Goal: Transaction & Acquisition: Purchase product/service

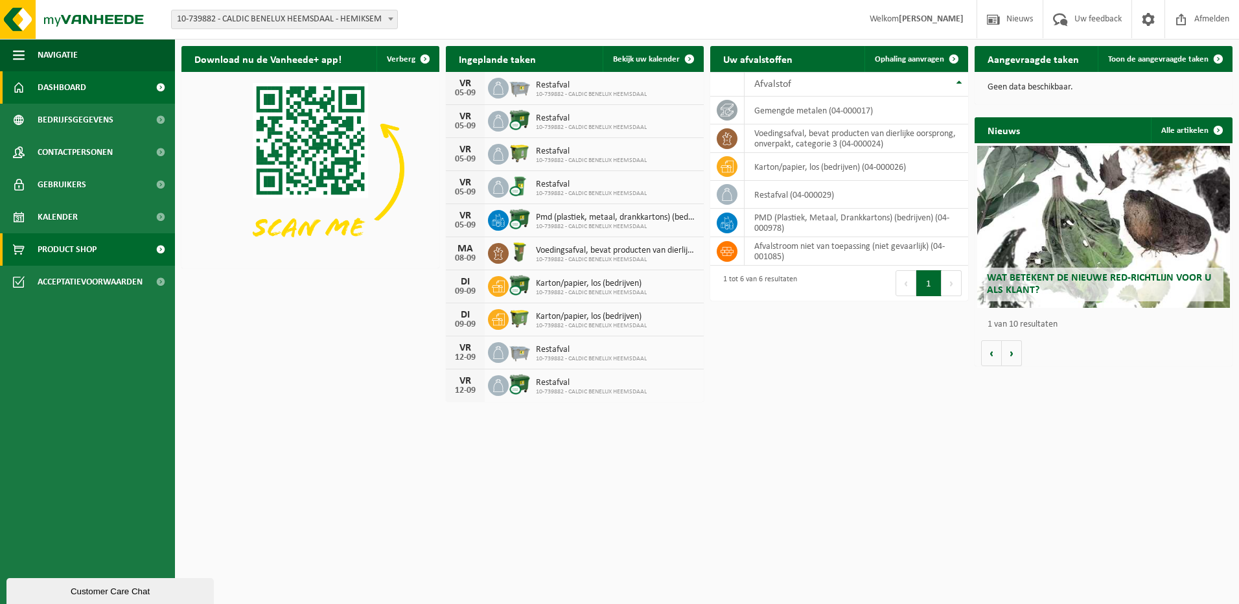
click at [100, 248] on link "Product Shop" at bounding box center [87, 249] width 175 height 32
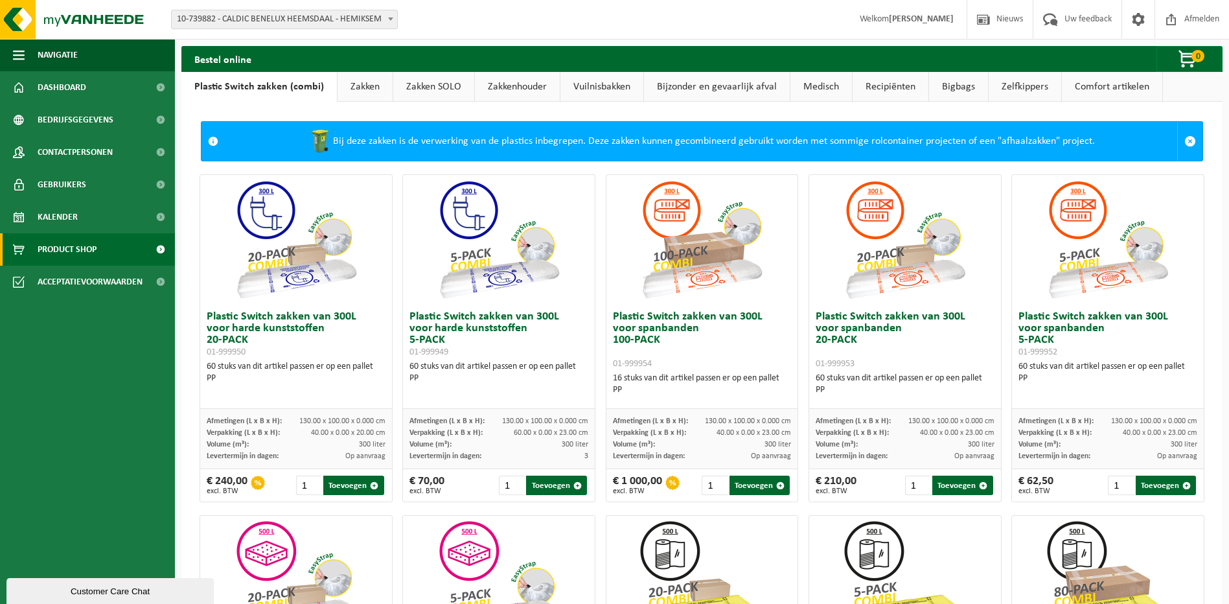
click at [581, 83] on link "Vuilnisbakken" at bounding box center [601, 87] width 83 height 30
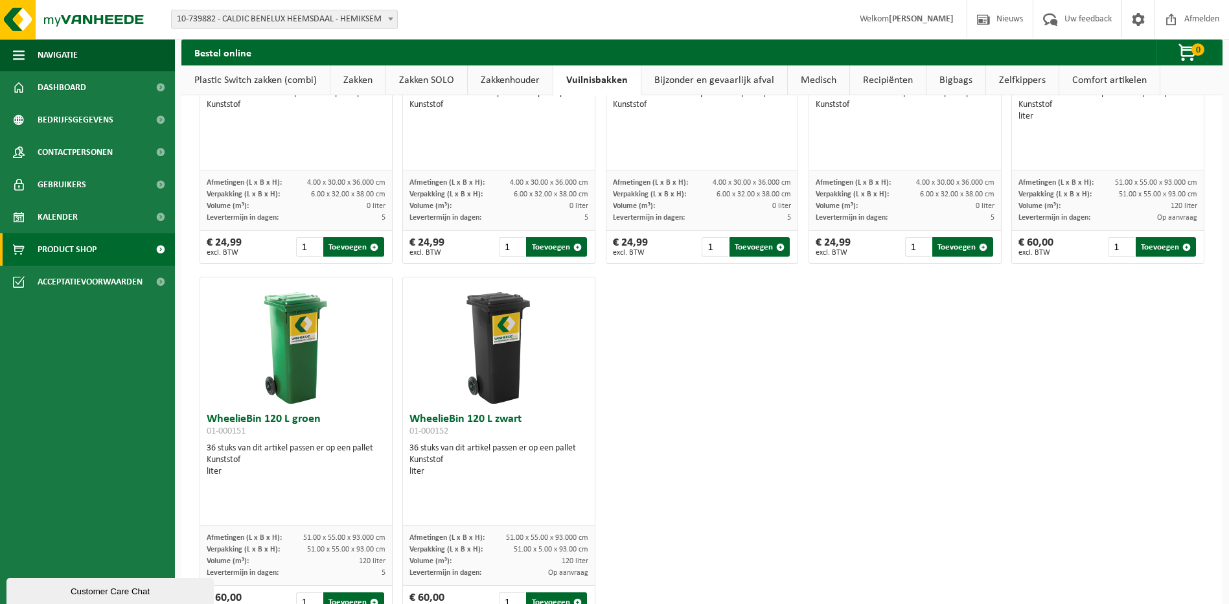
scroll to position [1667, 0]
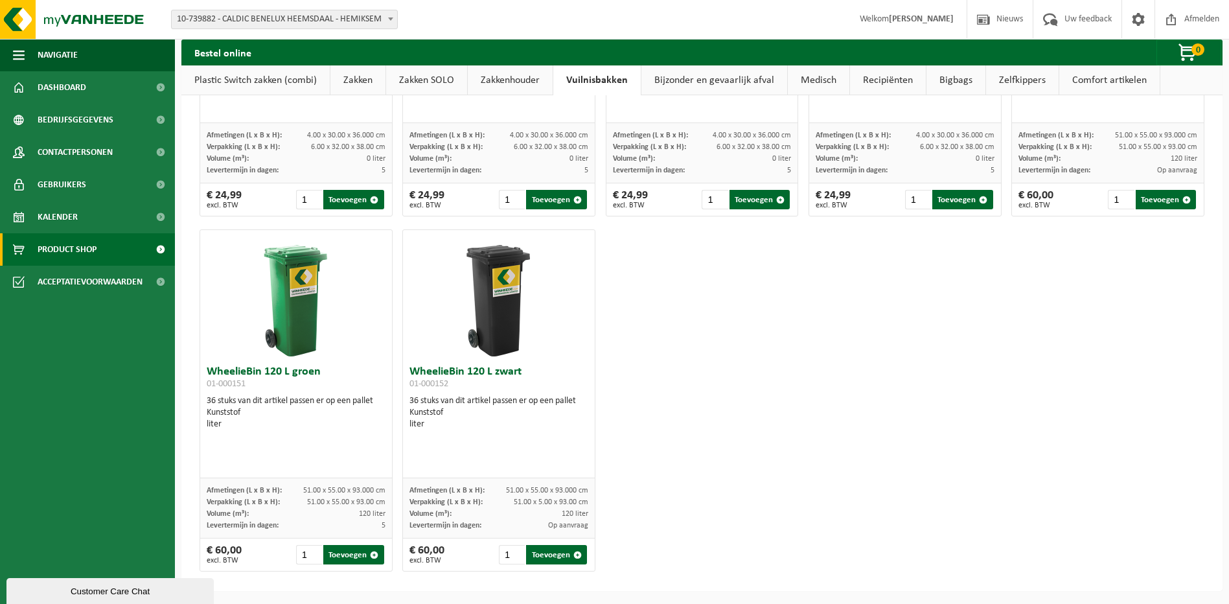
click at [297, 328] on img at bounding box center [296, 295] width 130 height 130
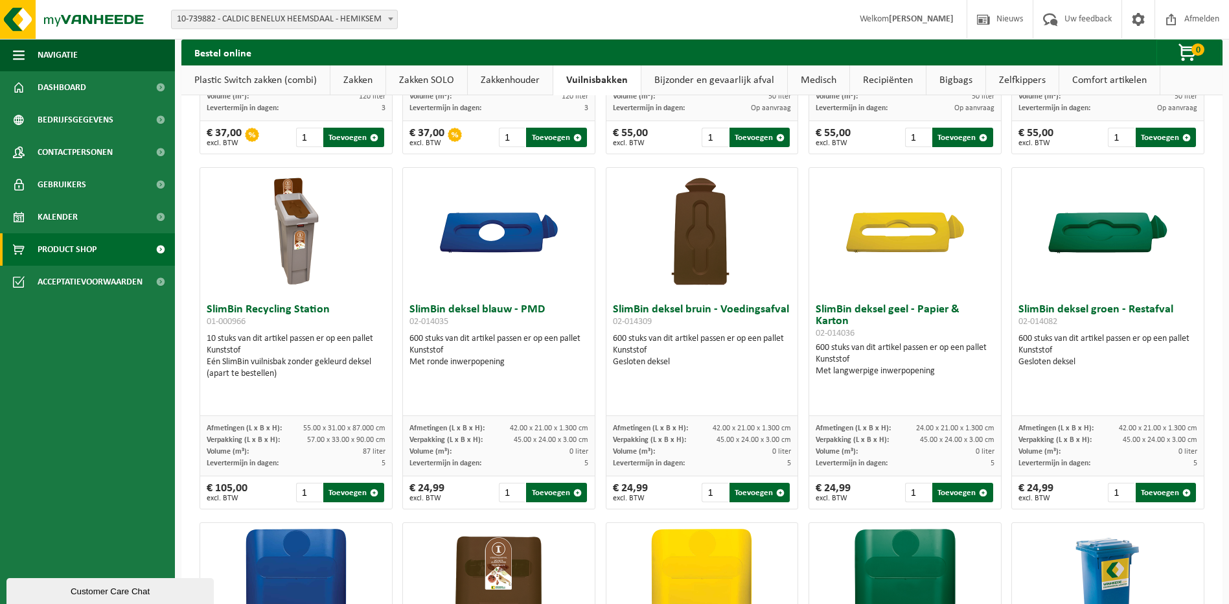
scroll to position [954, 0]
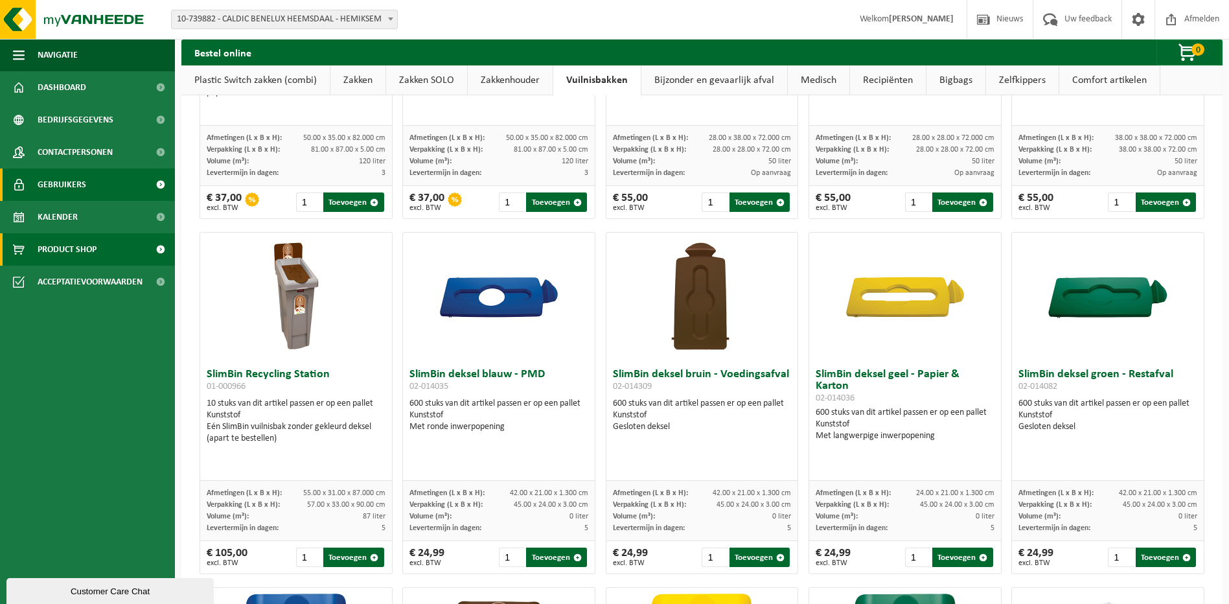
click at [154, 187] on span at bounding box center [160, 184] width 29 height 32
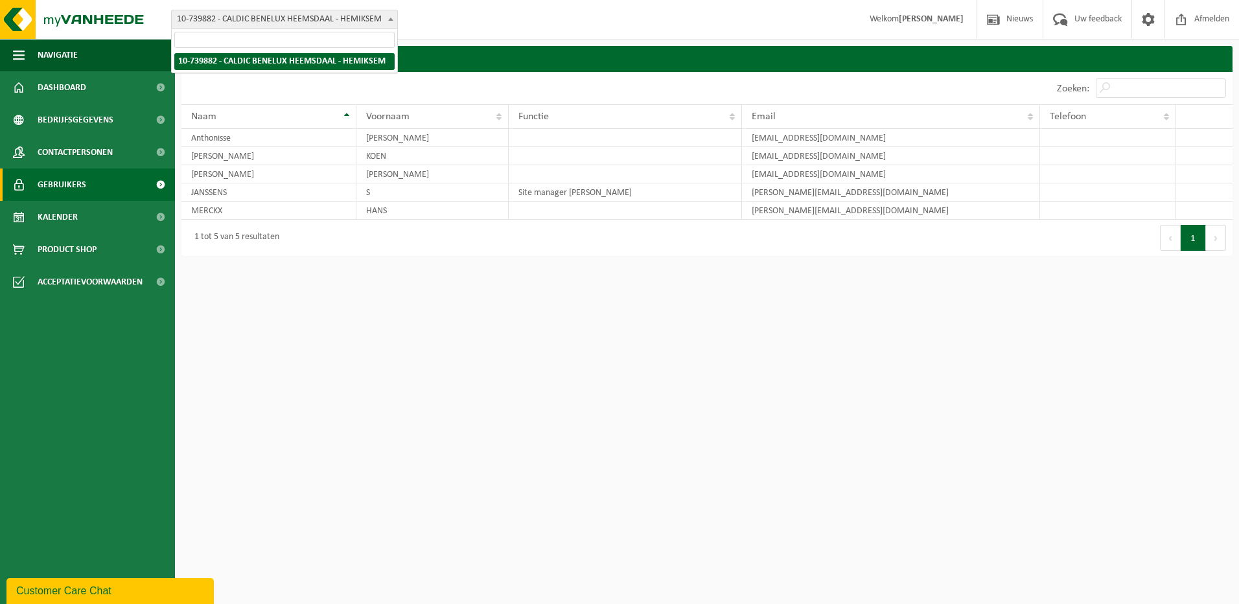
click at [386, 15] on span at bounding box center [390, 18] width 13 height 17
